Goal: Information Seeking & Learning: Learn about a topic

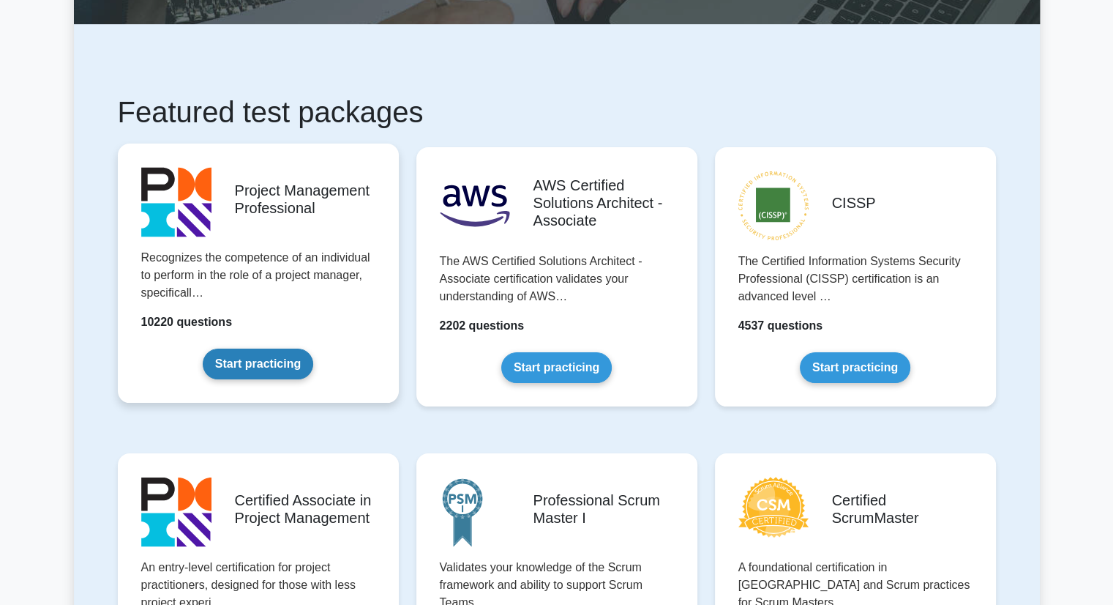
scroll to position [220, 0]
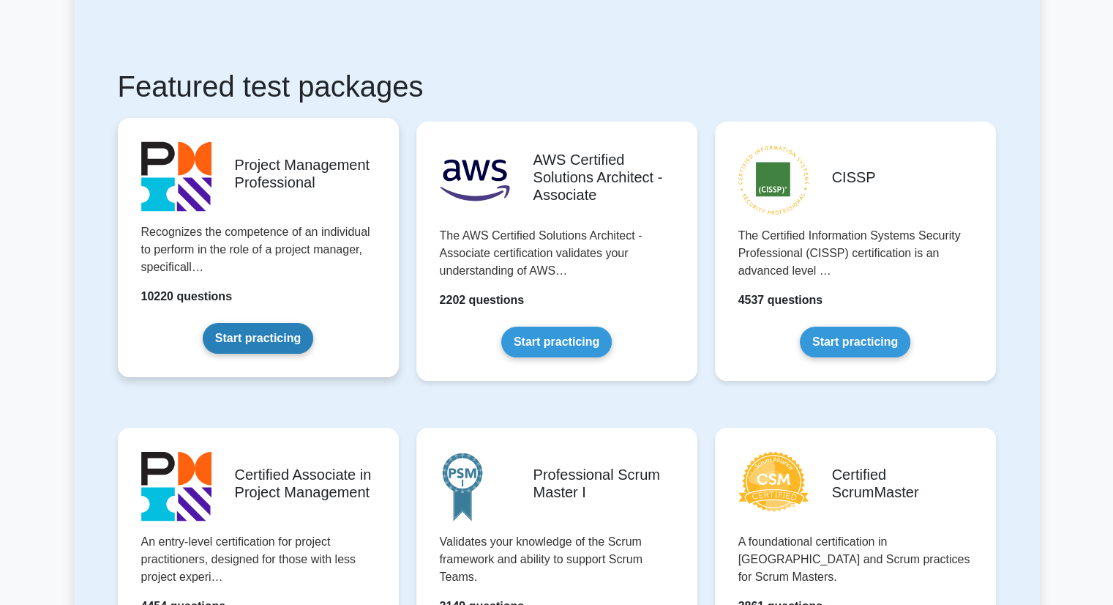
click at [251, 348] on link "Start practicing" at bounding box center [258, 338] width 111 height 31
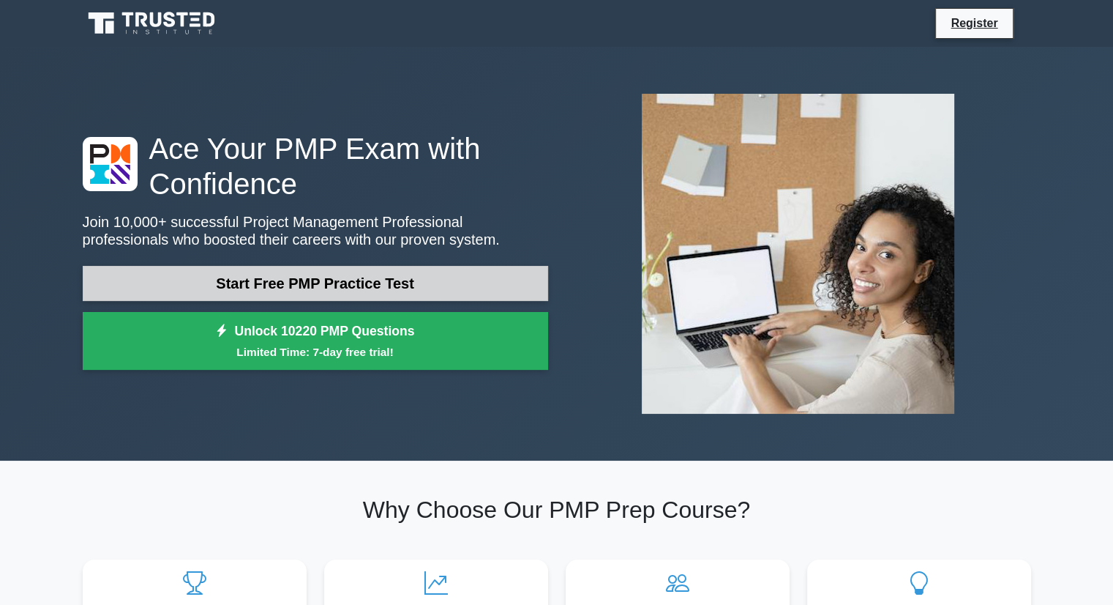
click at [344, 280] on link "Start Free PMP Practice Test" at bounding box center [316, 283] width 466 height 35
